Goal: Task Accomplishment & Management: Use online tool/utility

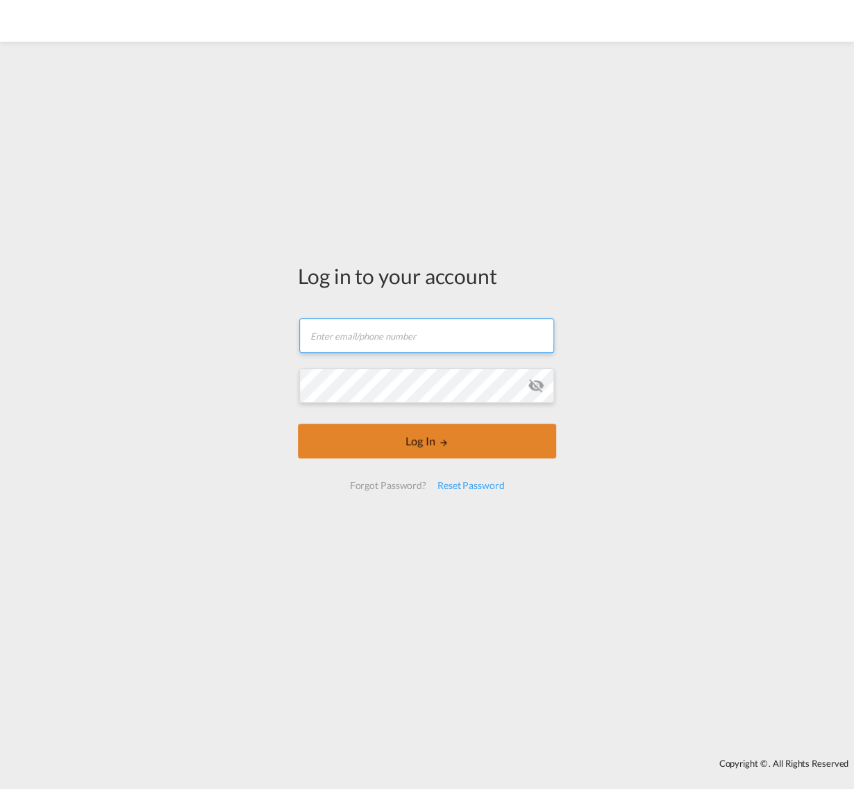
type input "[EMAIL_ADDRESS][DOMAIN_NAME]"
click at [442, 442] on md-icon "LOGIN" at bounding box center [444, 443] width 10 height 10
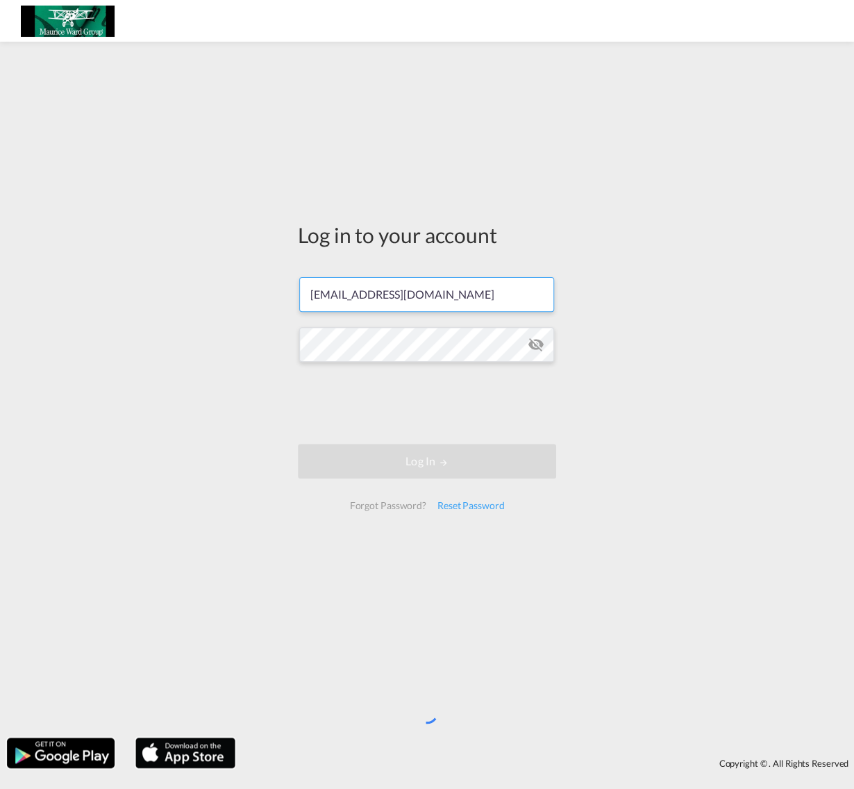
click at [464, 294] on input "[EMAIL_ADDRESS][DOMAIN_NAME]" at bounding box center [426, 294] width 255 height 35
click at [260, 367] on div "Log in to your account finland@mauriceward.com Log In Forgot Password? Reset Pa…" at bounding box center [427, 390] width 854 height 682
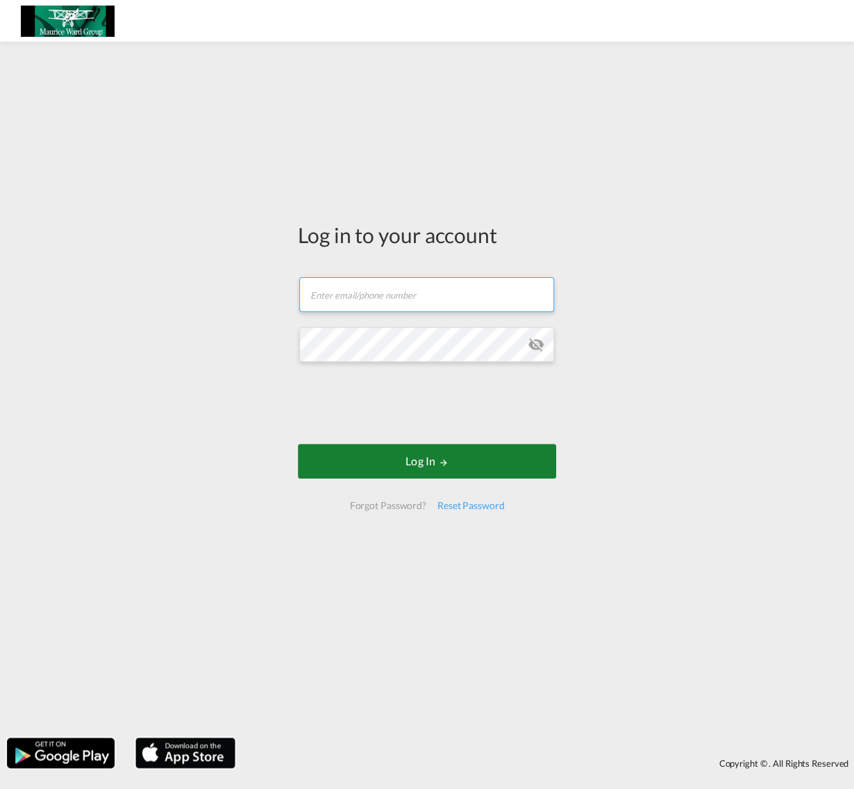
type input "[EMAIL_ADDRESS][DOMAIN_NAME]"
click at [449, 457] on button "Log In" at bounding box center [427, 461] width 258 height 35
